Goal: Find contact information: Find contact information

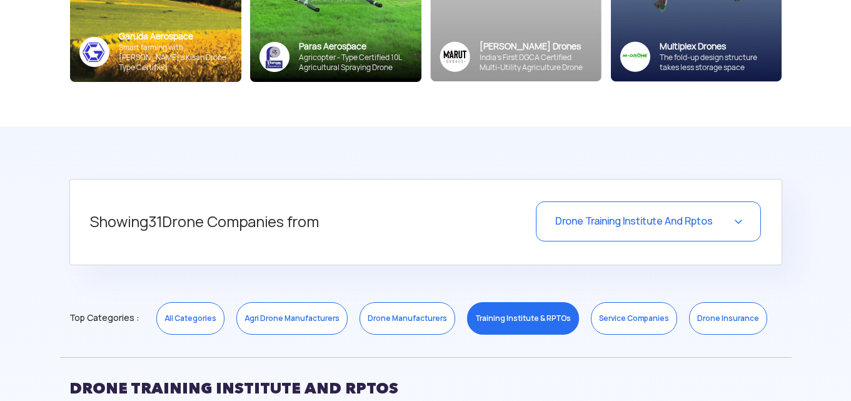
scroll to position [375, 0]
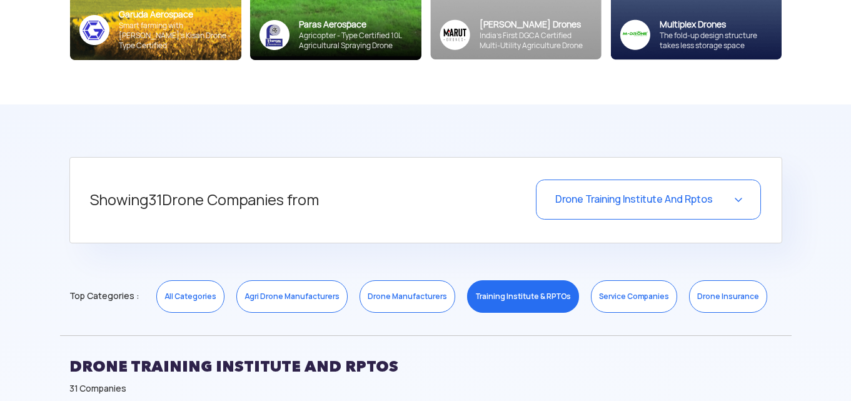
click at [744, 203] on div "Drone Training Institute And Rptos" at bounding box center [648, 199] width 225 height 40
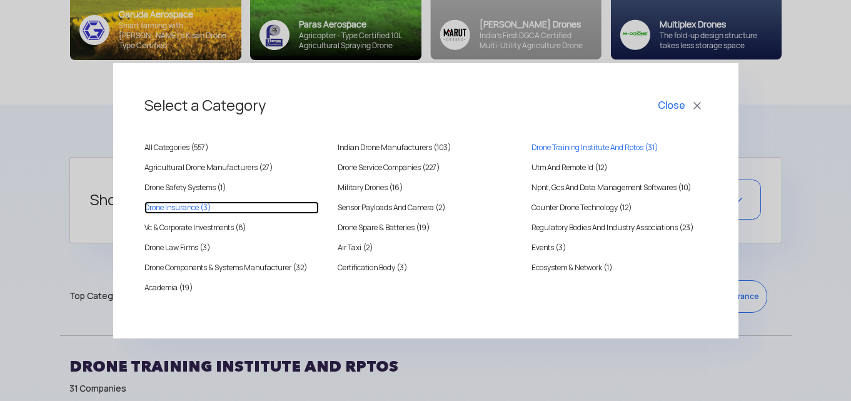
click at [186, 209] on INSURANCE "Drone Insurance (3)" at bounding box center [231, 207] width 175 height 13
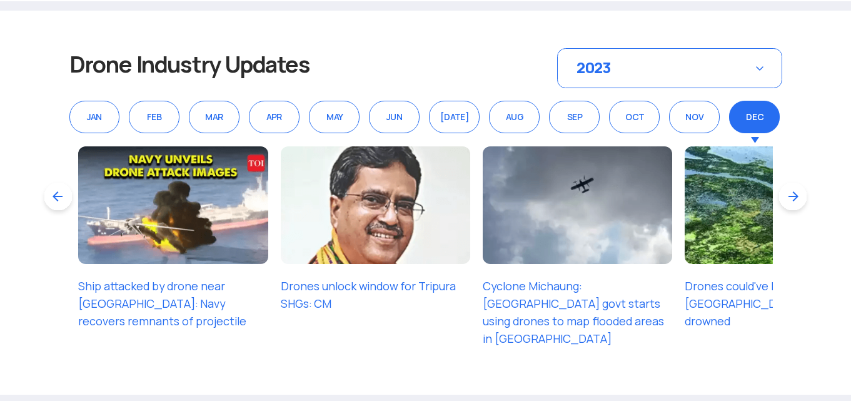
scroll to position [938, 0]
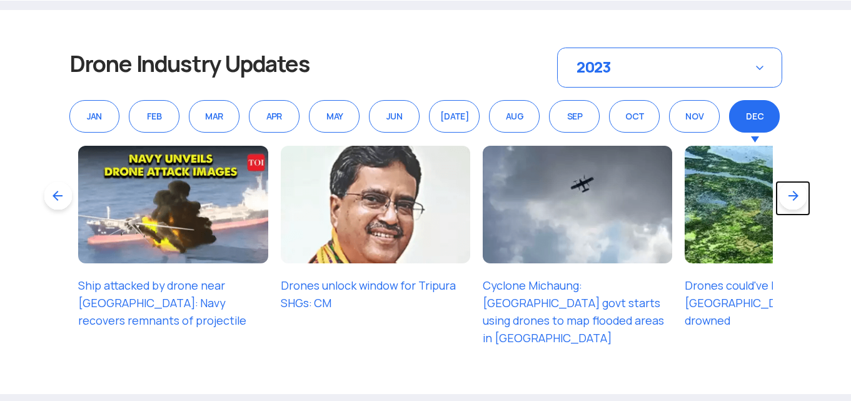
click at [797, 193] on link at bounding box center [793, 198] width 35 height 35
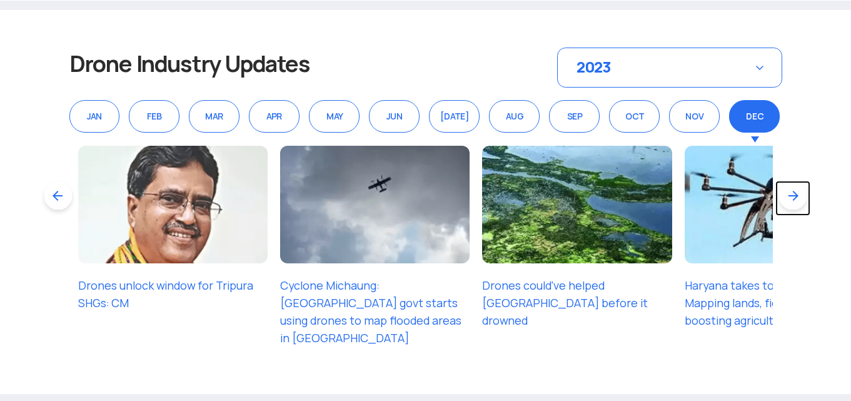
click at [796, 193] on link at bounding box center [793, 198] width 35 height 35
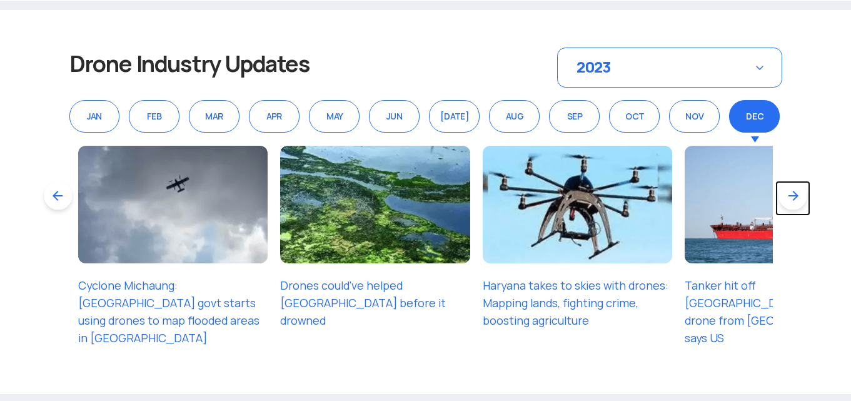
click at [797, 195] on link at bounding box center [793, 198] width 35 height 35
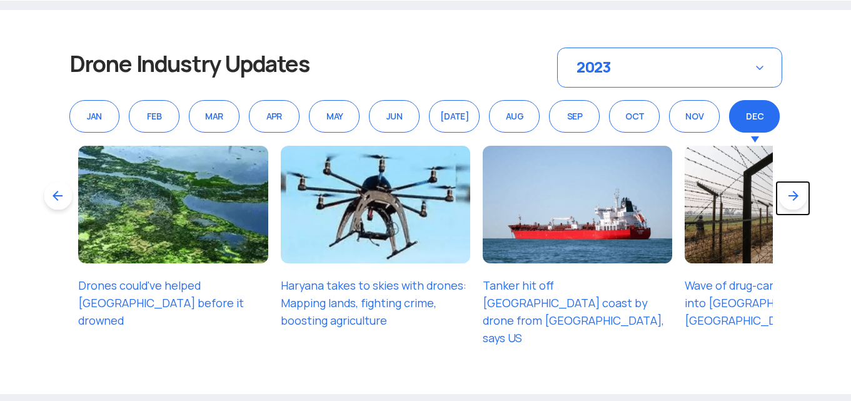
click at [795, 196] on link at bounding box center [793, 198] width 35 height 35
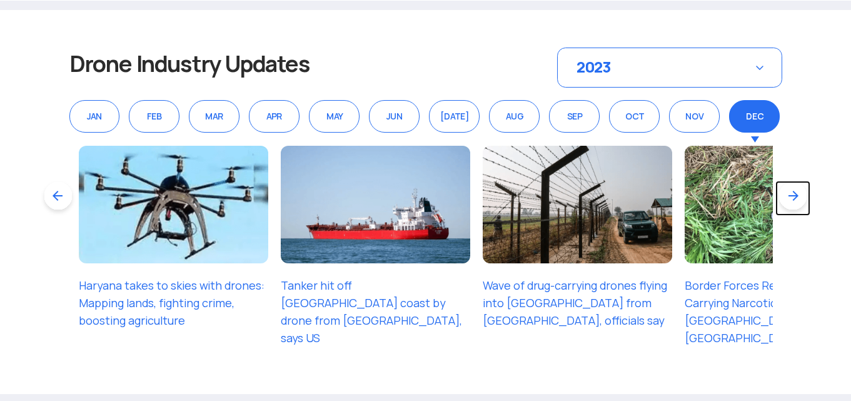
click at [795, 196] on link at bounding box center [793, 198] width 35 height 35
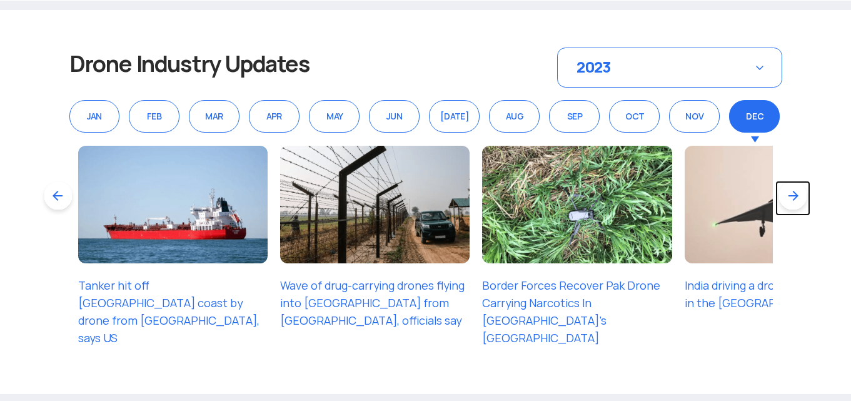
click at [795, 196] on link at bounding box center [793, 198] width 35 height 35
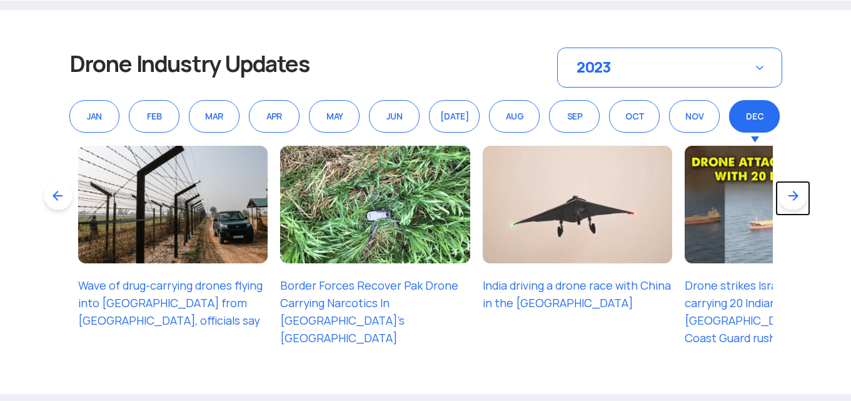
click at [790, 201] on link at bounding box center [793, 198] width 35 height 35
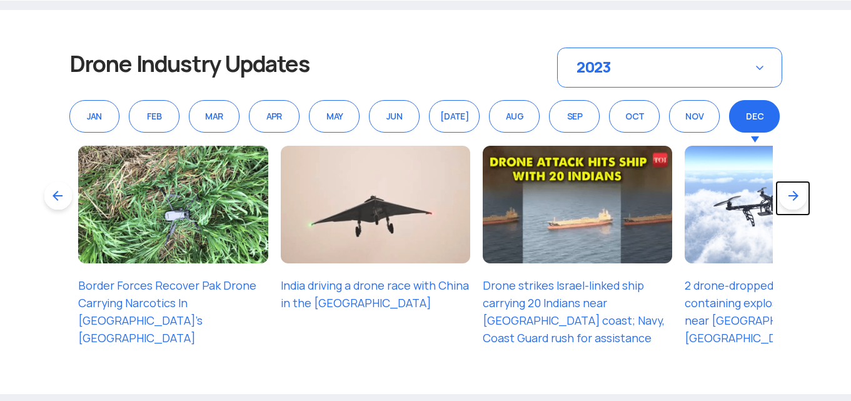
click at [798, 195] on link at bounding box center [793, 198] width 35 height 35
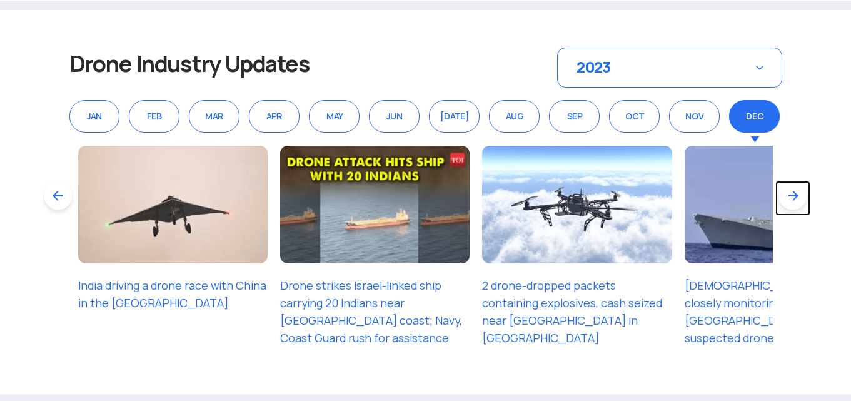
click at [791, 200] on link at bounding box center [793, 198] width 35 height 35
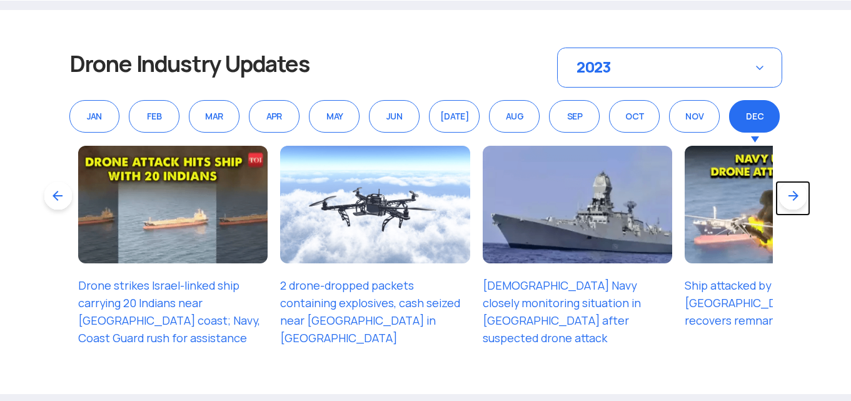
click at [796, 198] on link at bounding box center [793, 198] width 35 height 35
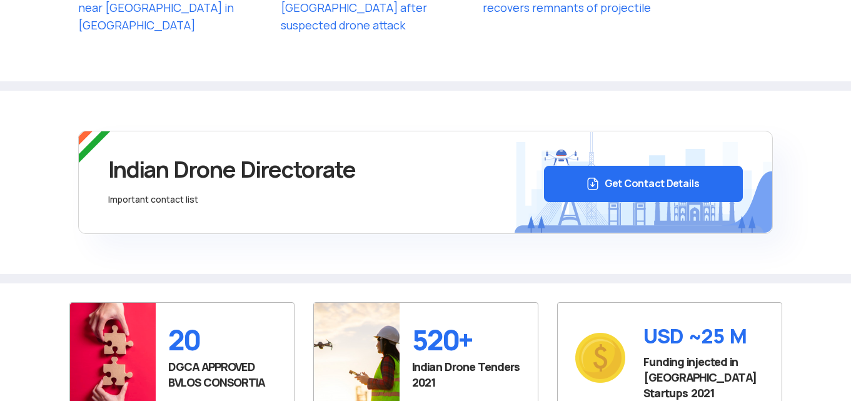
scroll to position [1313, 0]
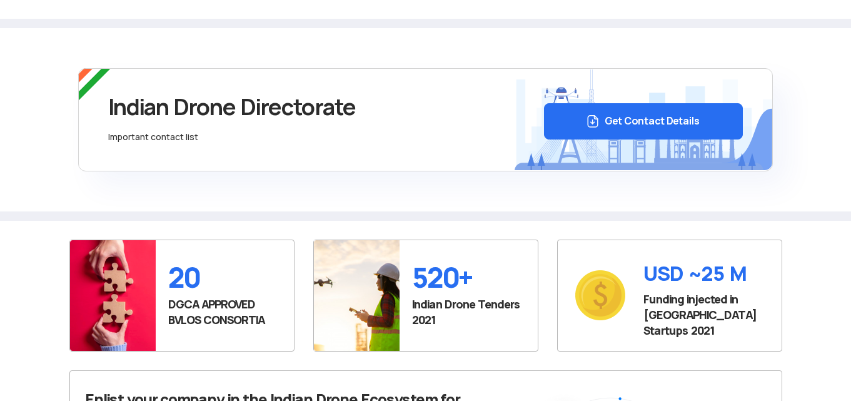
click at [624, 121] on button "Get Contact Details" at bounding box center [644, 121] width 200 height 36
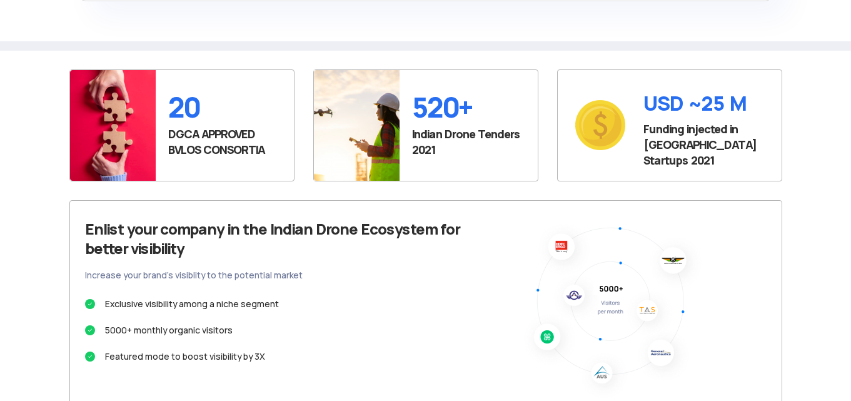
scroll to position [1501, 0]
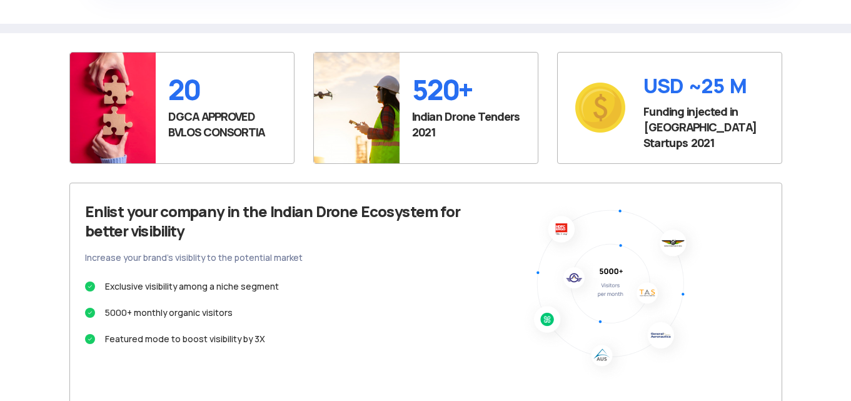
click at [441, 117] on p "Indian Drone Tenders 2021" at bounding box center [468, 124] width 113 height 31
